Goal: Task Accomplishment & Management: Complete application form

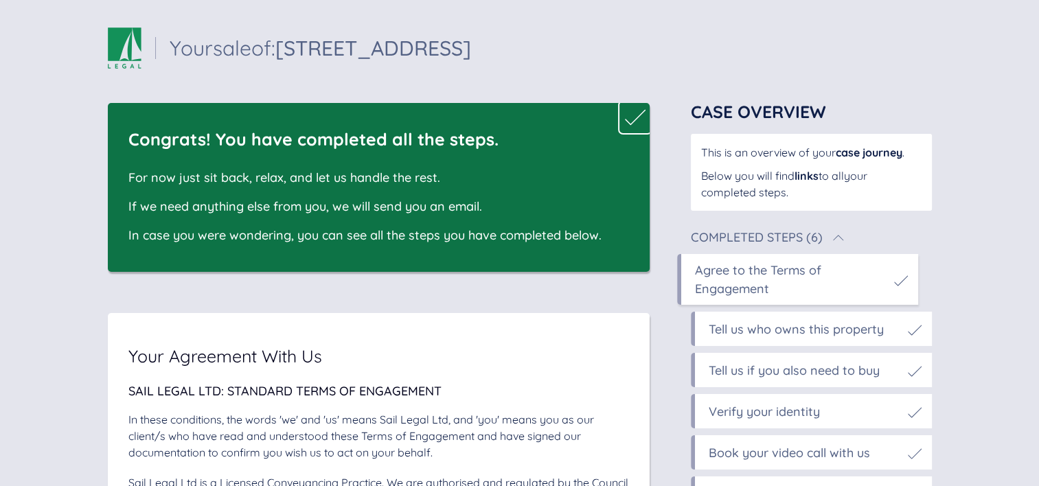
scroll to position [365, 0]
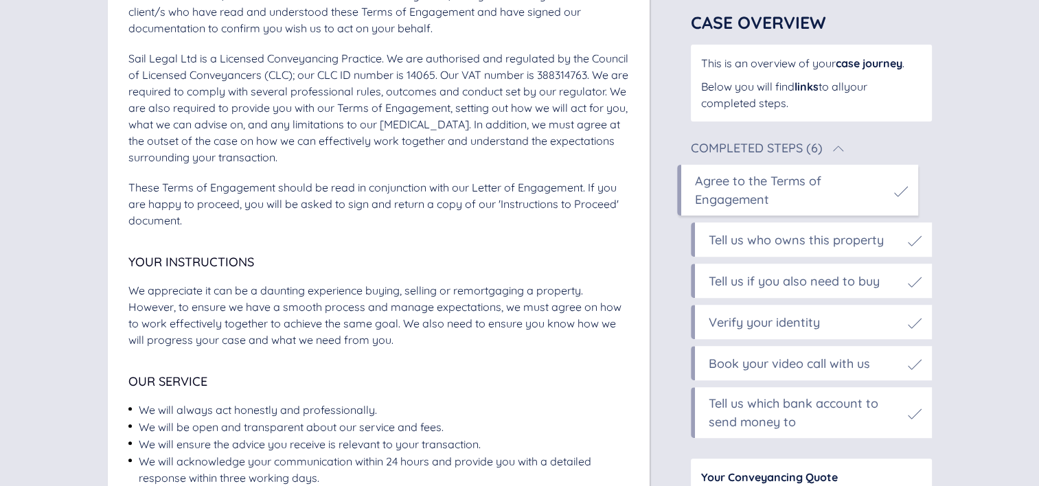
click at [747, 288] on div "Tell us if you also need to buy" at bounding box center [794, 281] width 171 height 19
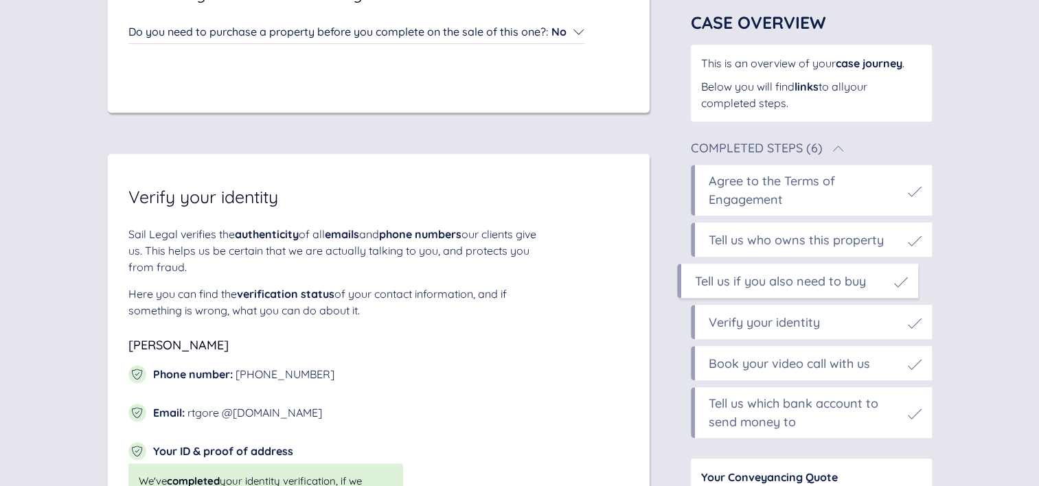
click at [744, 321] on div "Verify your identity" at bounding box center [764, 322] width 111 height 19
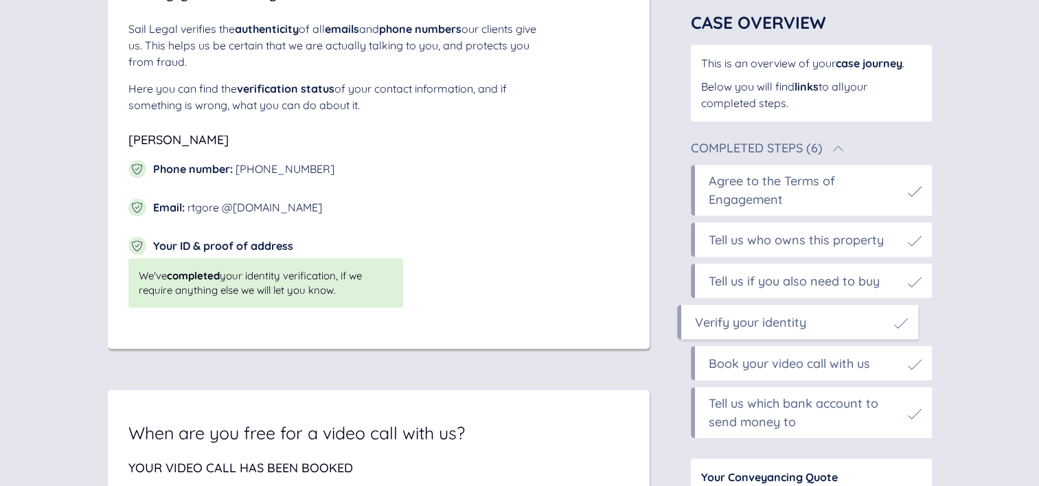
click at [744, 363] on div "Book your video call with us" at bounding box center [789, 363] width 161 height 19
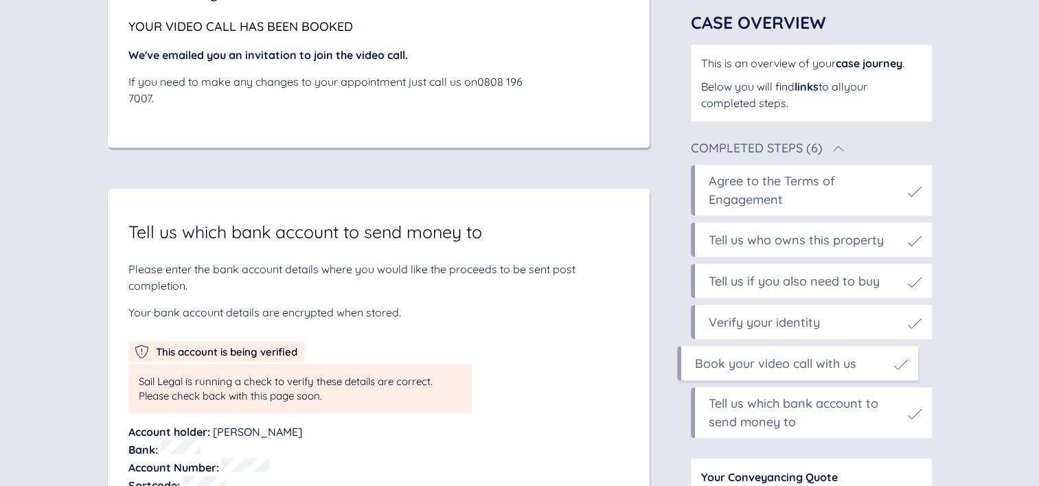
click at [742, 416] on div "Tell us which bank account to send money to" at bounding box center [805, 412] width 192 height 37
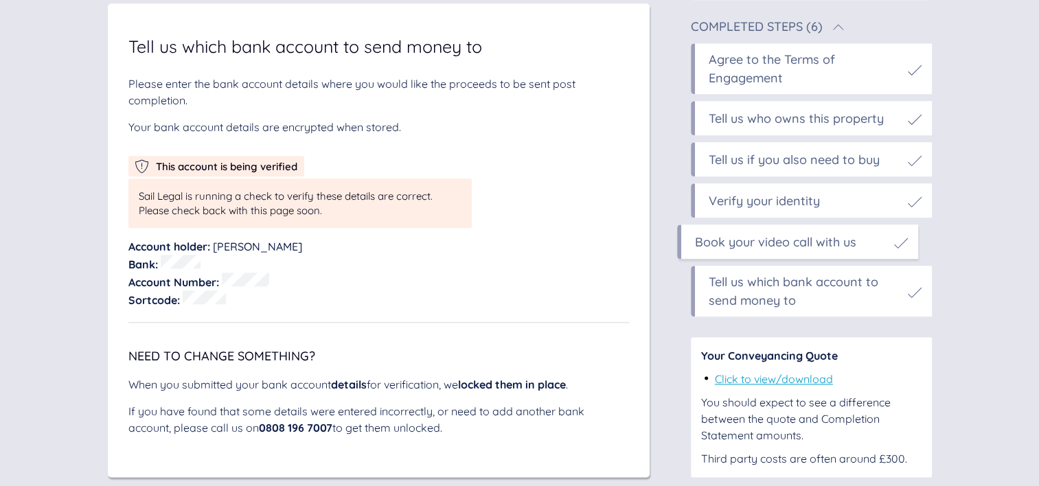
scroll to position [6777, 0]
click at [733, 210] on div "Verify your identity" at bounding box center [764, 201] width 111 height 19
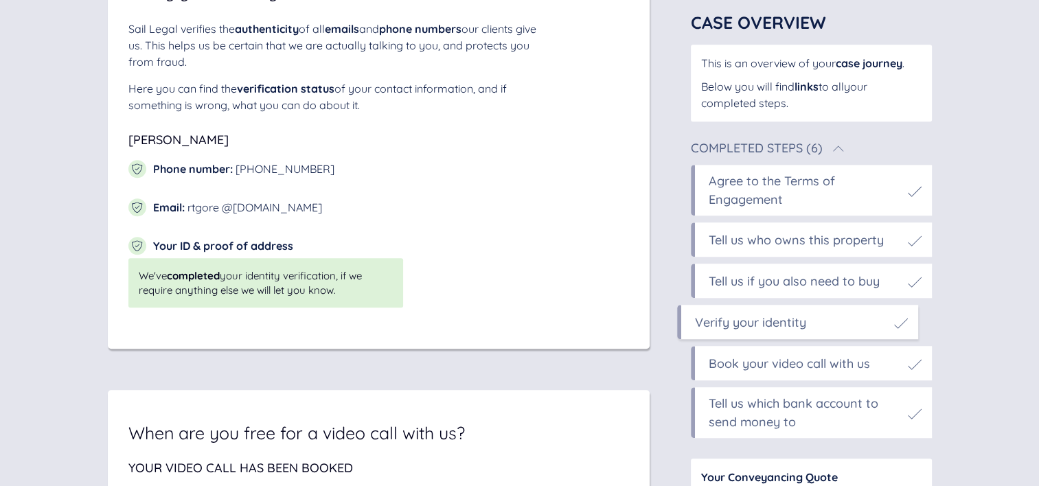
click at [725, 283] on div "Tell us if you also need to buy" at bounding box center [794, 281] width 171 height 19
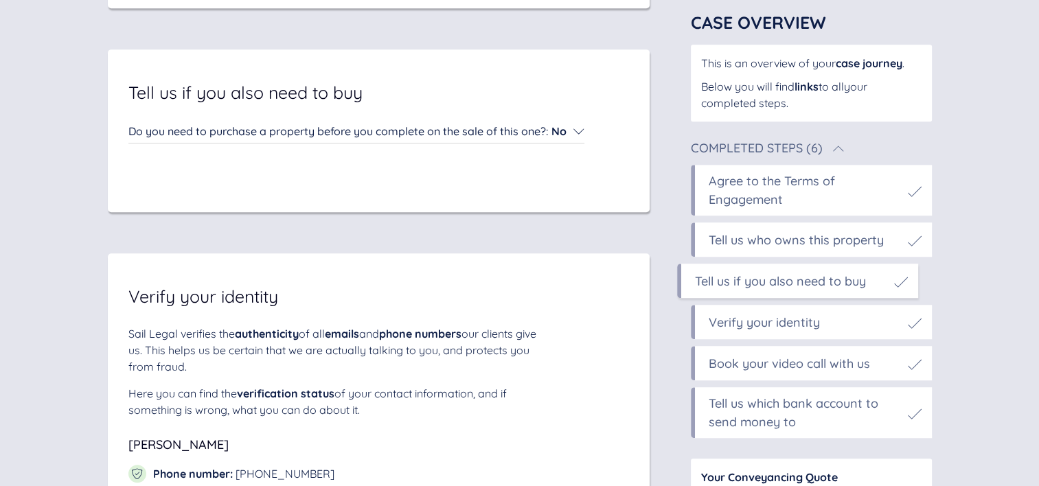
click at [757, 243] on div "Tell us who owns this property" at bounding box center [796, 240] width 175 height 19
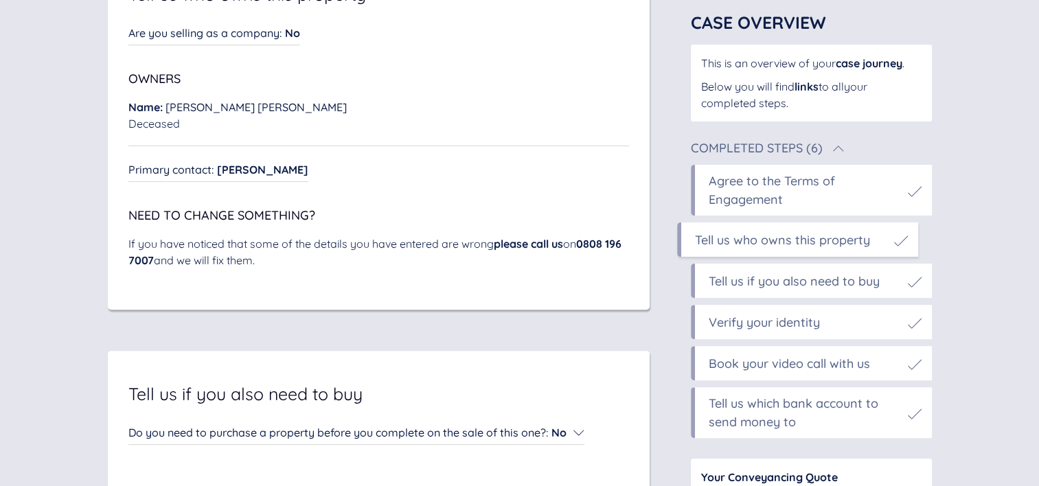
click at [775, 203] on div "Agree to the Terms of Engagement" at bounding box center [805, 190] width 192 height 37
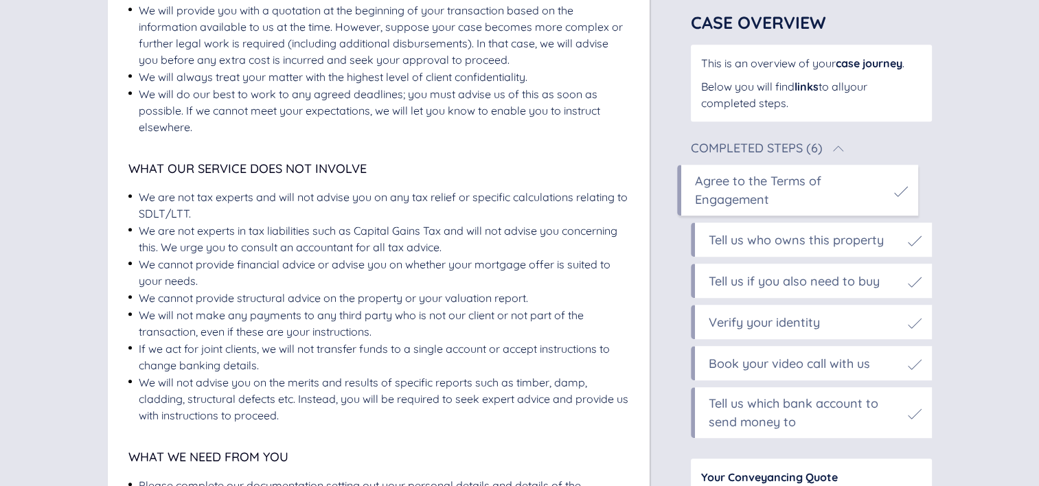
scroll to position [937, 0]
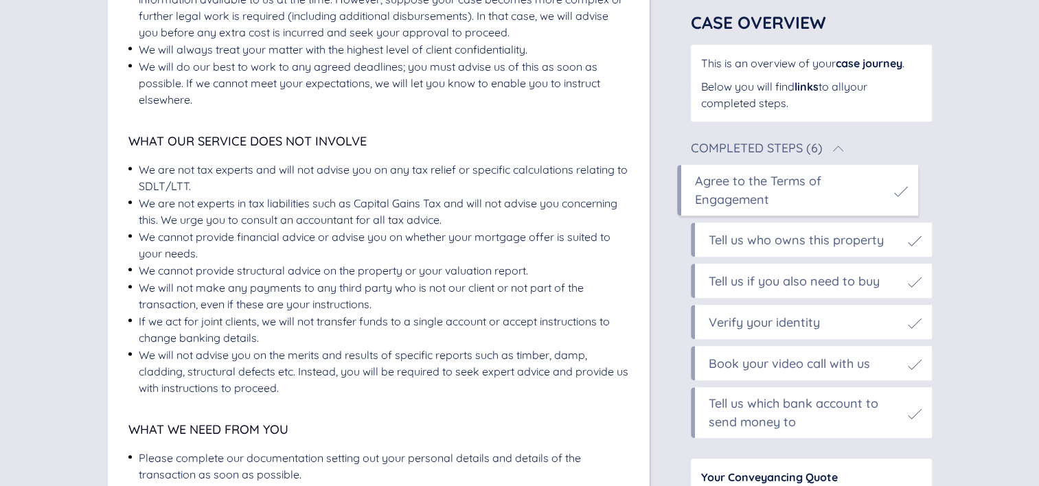
click at [762, 242] on div "Tell us who owns this property" at bounding box center [796, 240] width 175 height 19
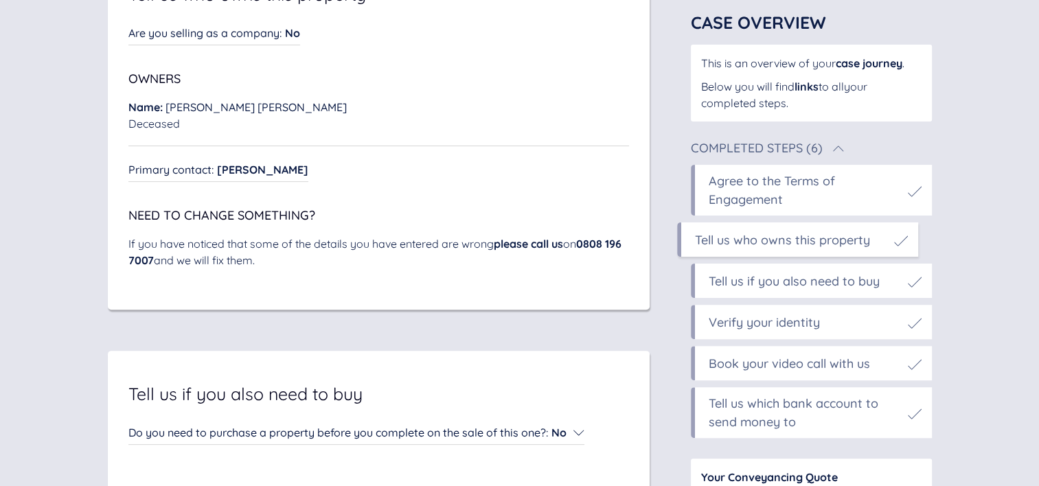
click at [739, 283] on div "Tell us if you also need to buy" at bounding box center [794, 281] width 171 height 19
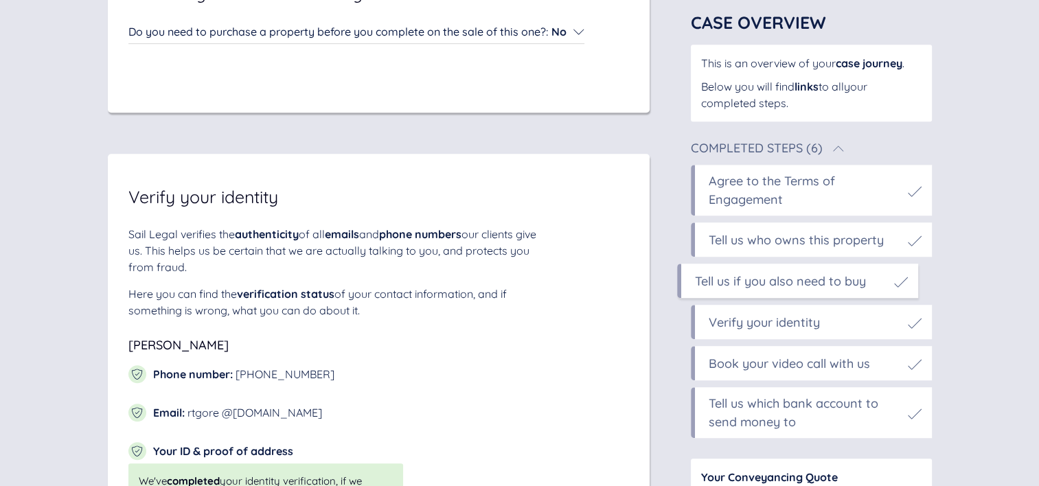
click at [739, 332] on div "Verify your identity" at bounding box center [811, 322] width 241 height 34
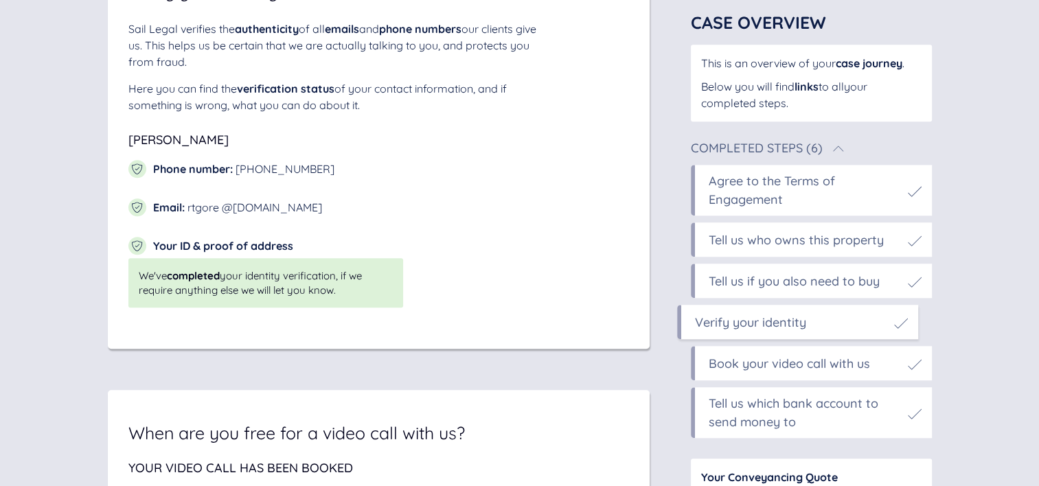
click at [736, 354] on div "Book your video call with us" at bounding box center [789, 363] width 161 height 19
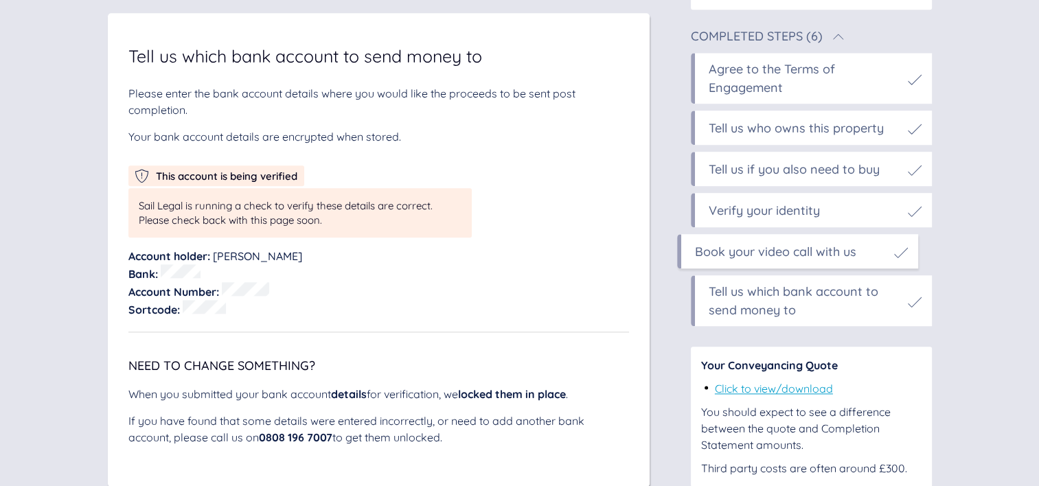
click at [741, 319] on div "Tell us which bank account to send money to" at bounding box center [805, 300] width 192 height 37
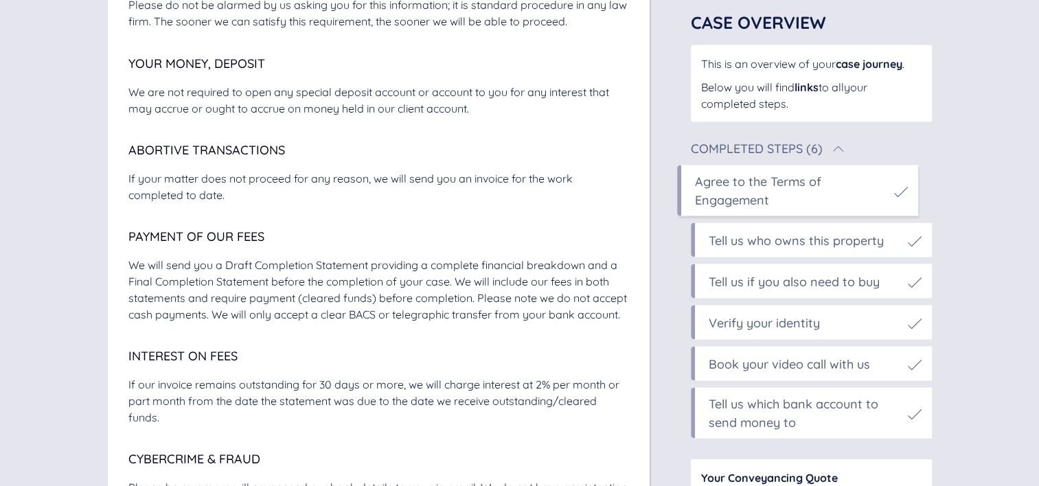
scroll to position [2549, 0]
